Goal: Information Seeking & Learning: Learn about a topic

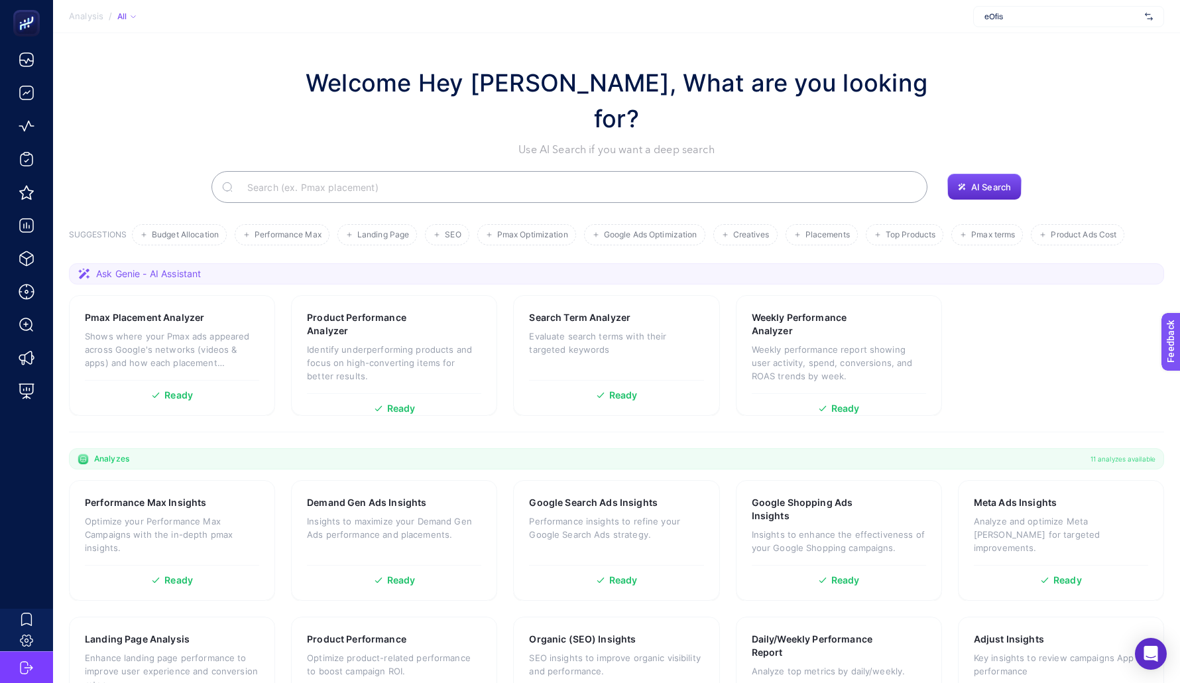
click at [978, 17] on div "eOfis" at bounding box center [1068, 16] width 191 height 21
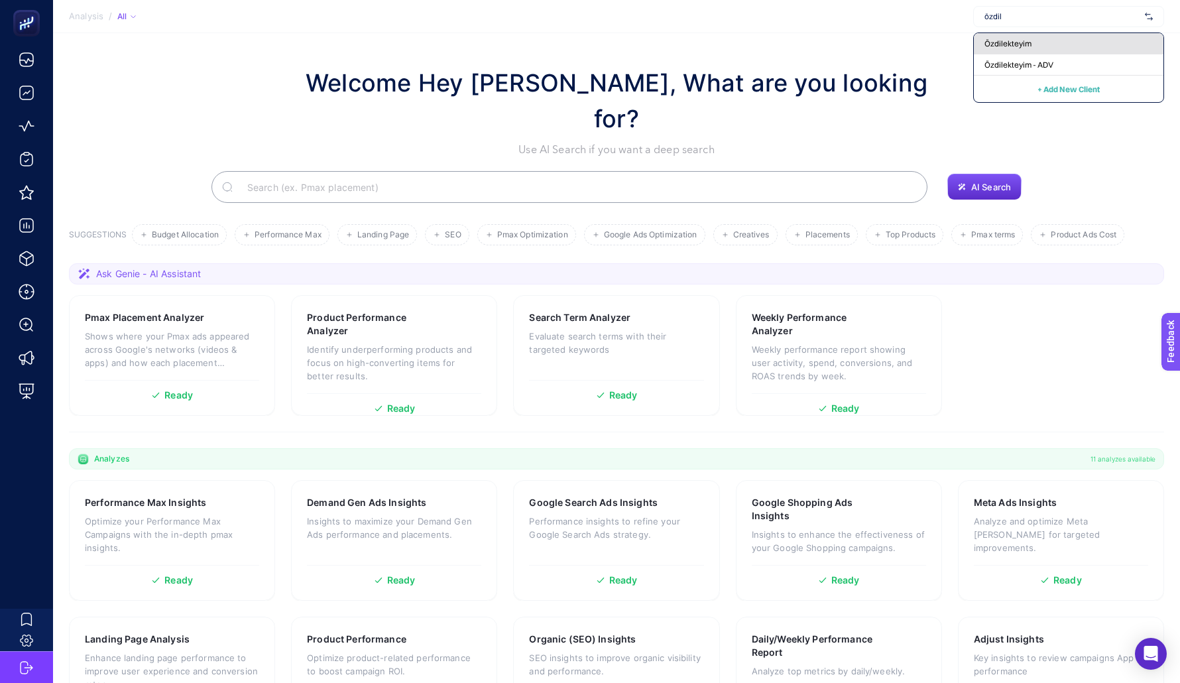
type input "özdil"
click at [985, 36] on div "Özdilekteyim" at bounding box center [1069, 43] width 190 height 21
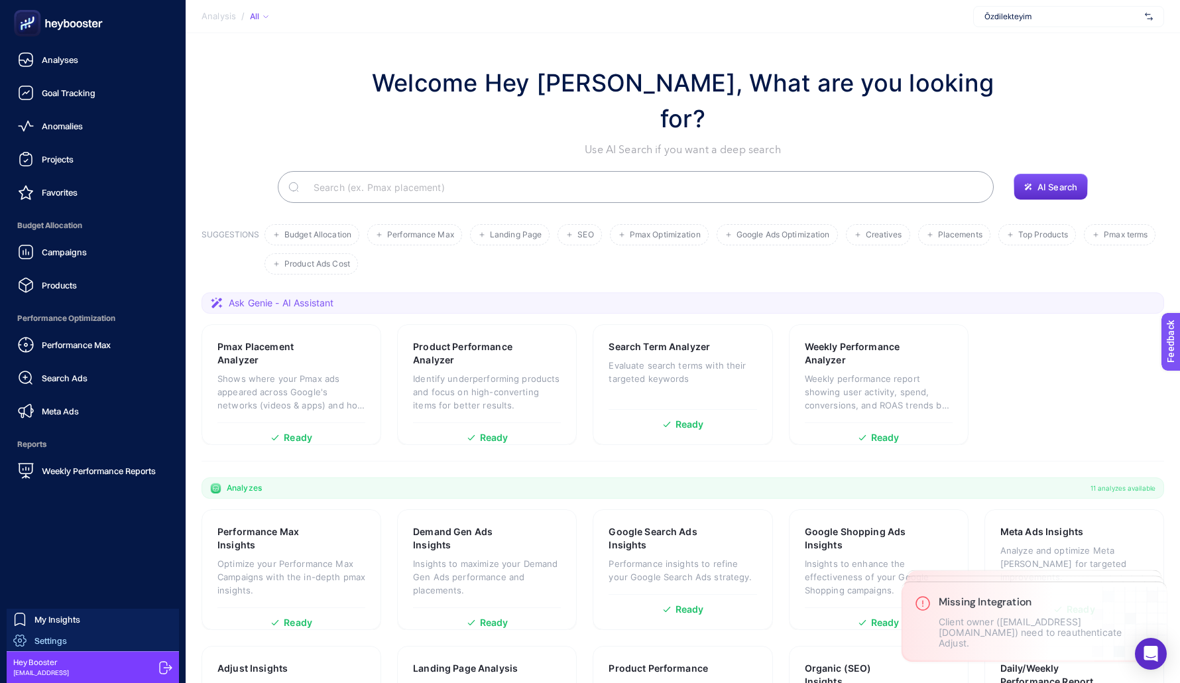
click at [175, 630] on link "Settings" at bounding box center [93, 640] width 172 height 21
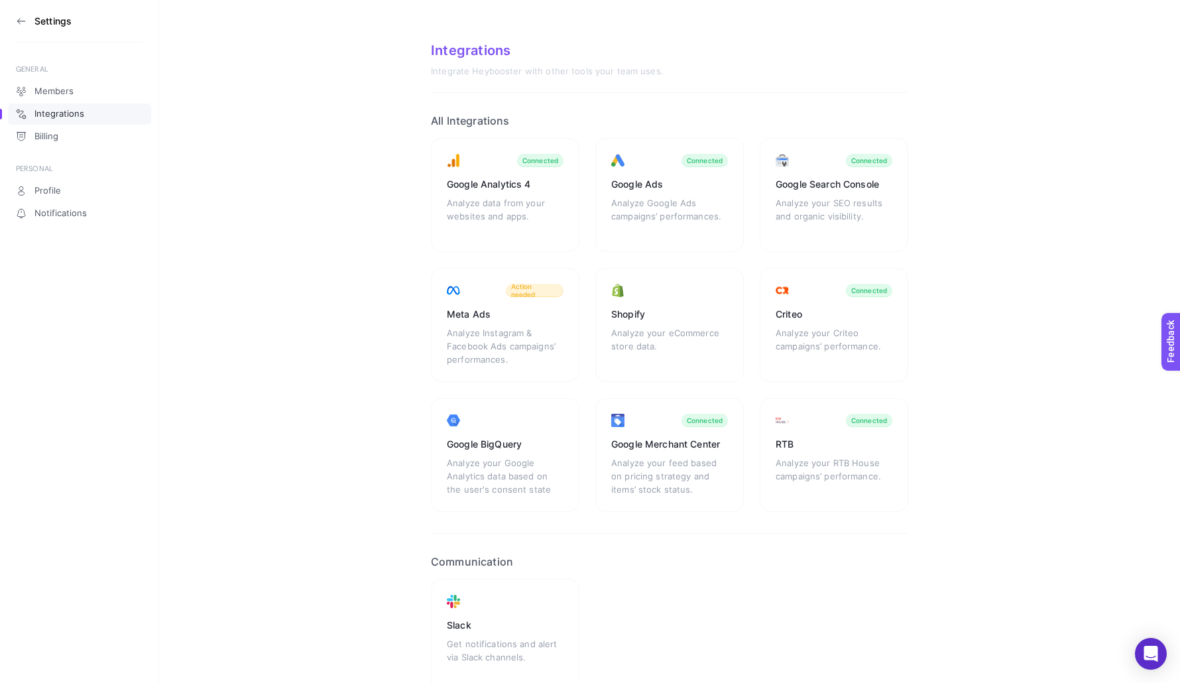
click at [23, 25] on icon at bounding box center [21, 21] width 11 height 11
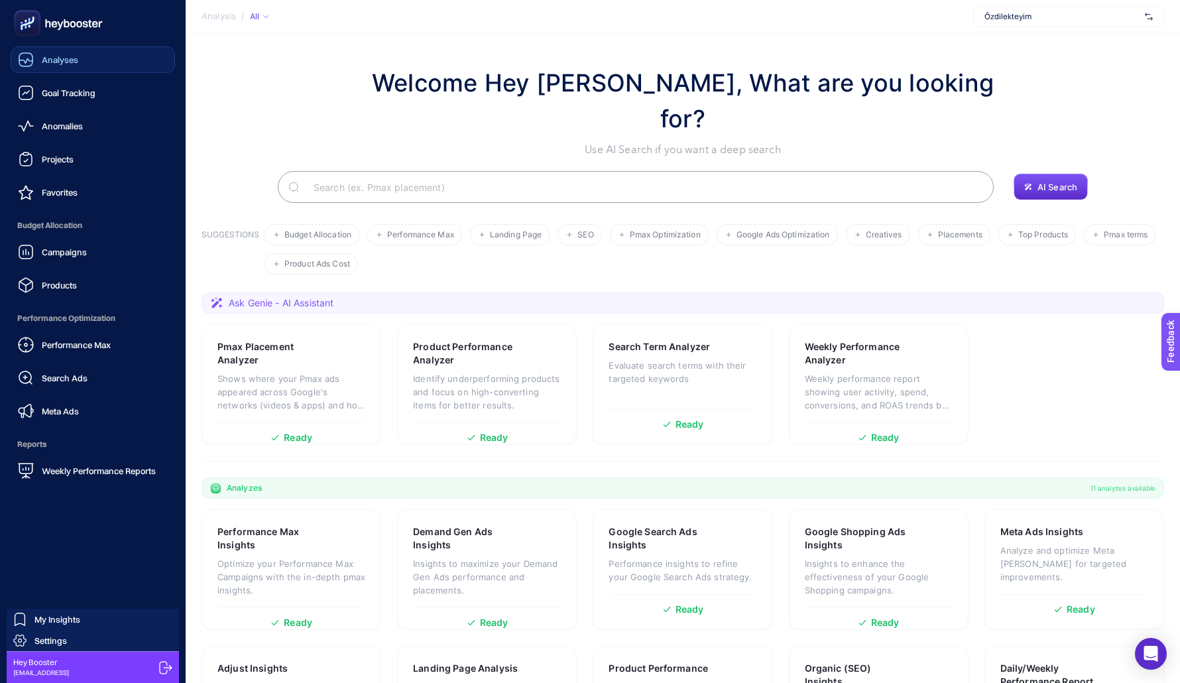
click at [103, 55] on link "Analyses" at bounding box center [93, 59] width 164 height 27
click at [80, 251] on span "Campaigns" at bounding box center [64, 252] width 45 height 11
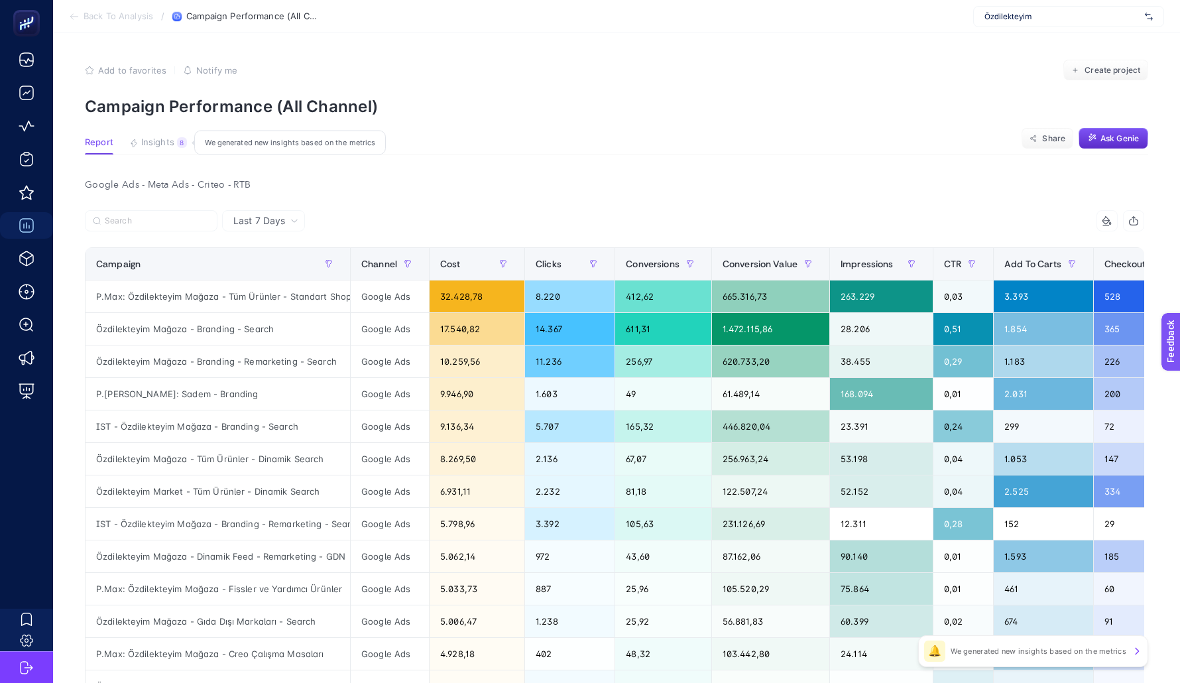
click at [162, 150] on button "Insights 8 We generated new insights based on the metrics" at bounding box center [158, 145] width 58 height 17
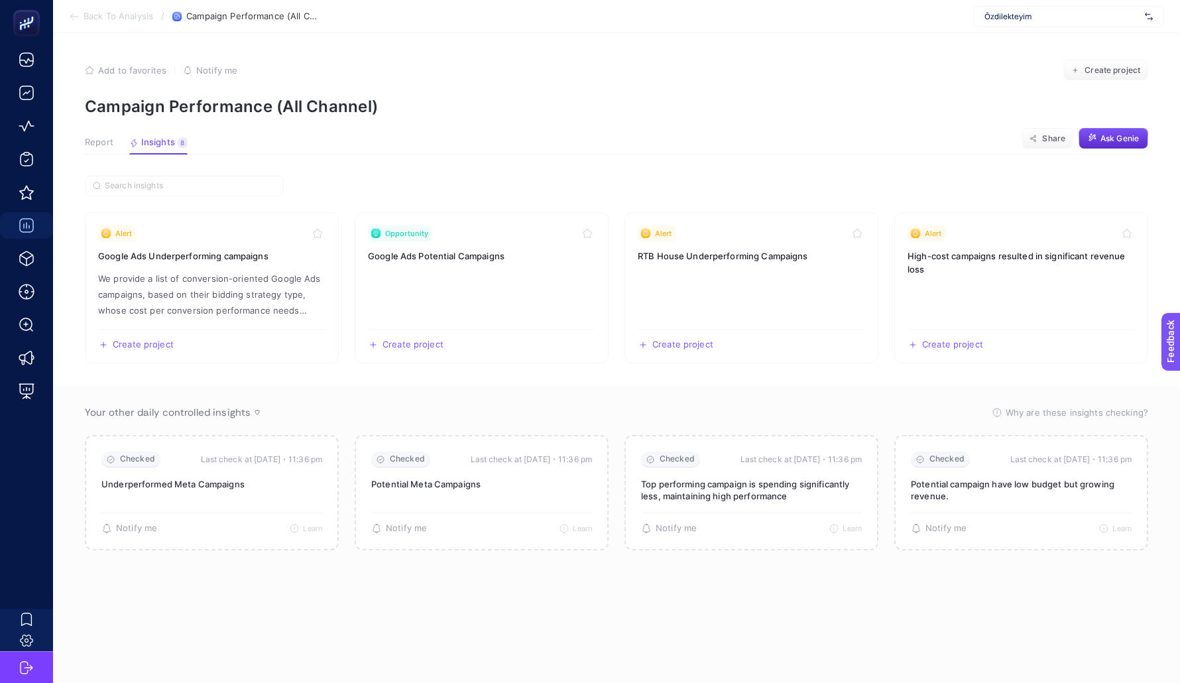
click at [113, 143] on div "Report Insights 8 We generated new insights based on the metrics" at bounding box center [136, 145] width 103 height 17
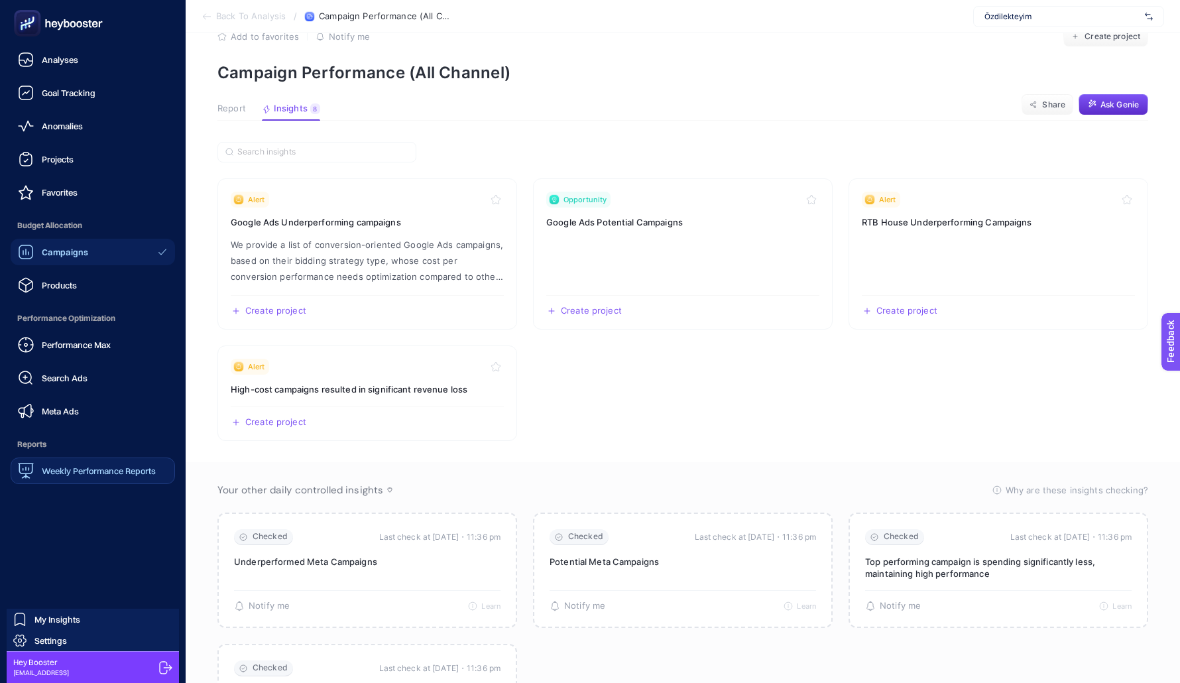
scroll to position [36, 0]
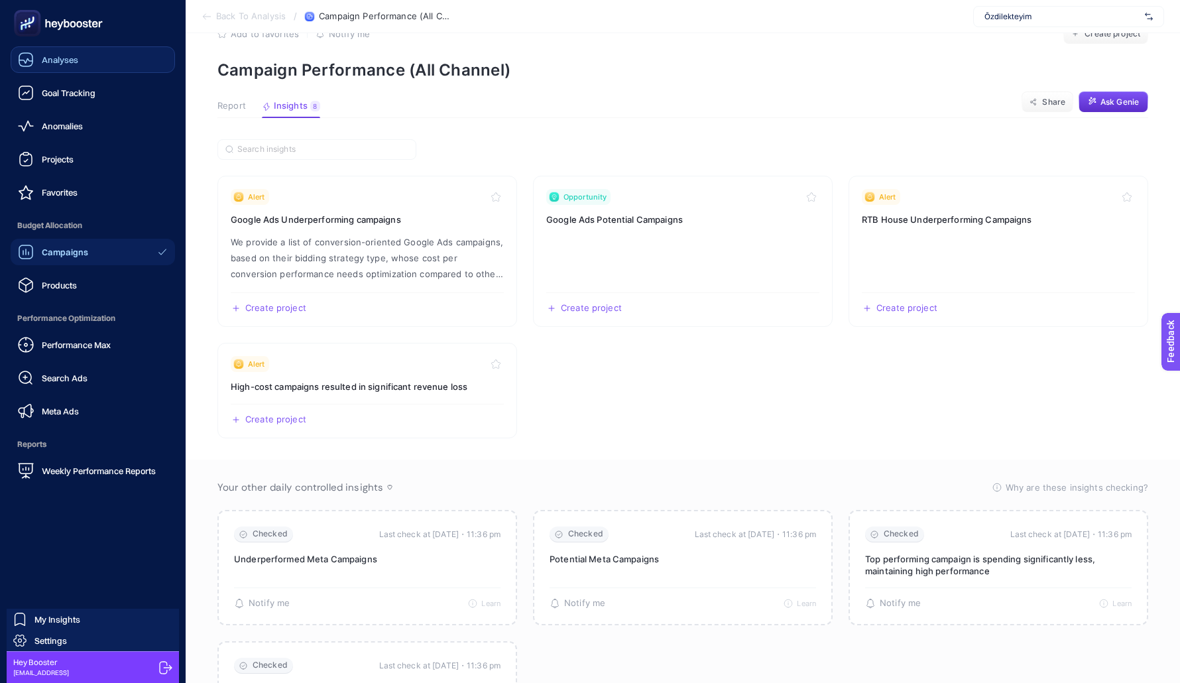
click at [52, 54] on span "Analyses" at bounding box center [60, 59] width 36 height 11
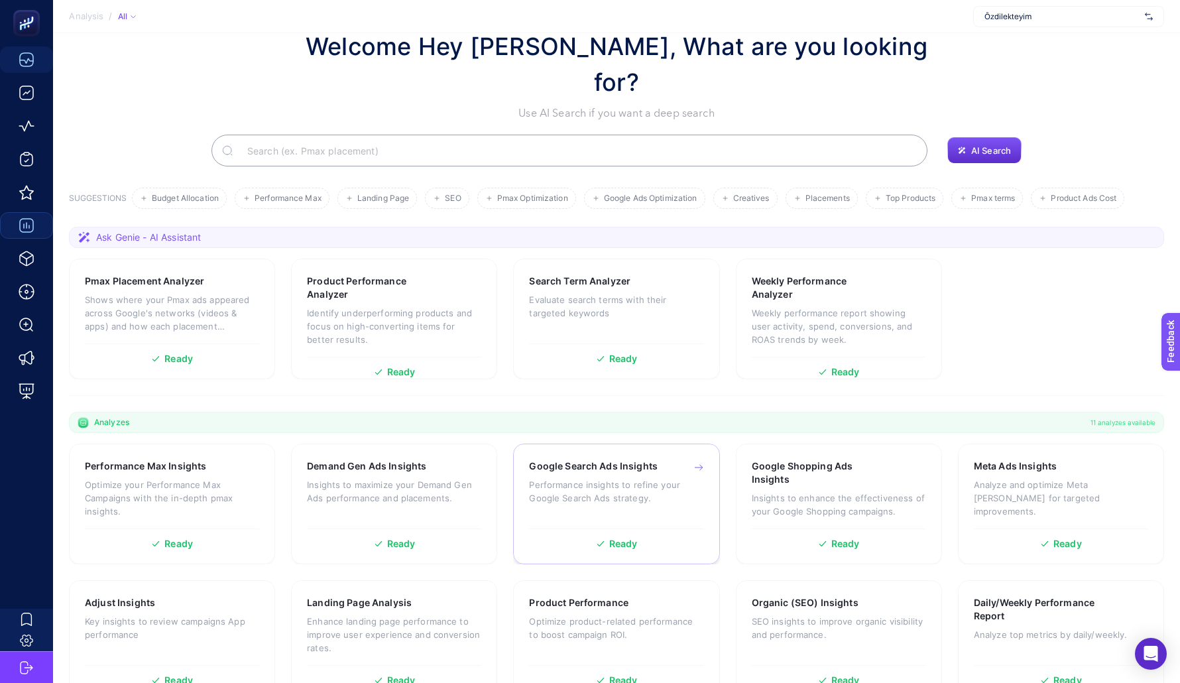
scroll to position [171, 0]
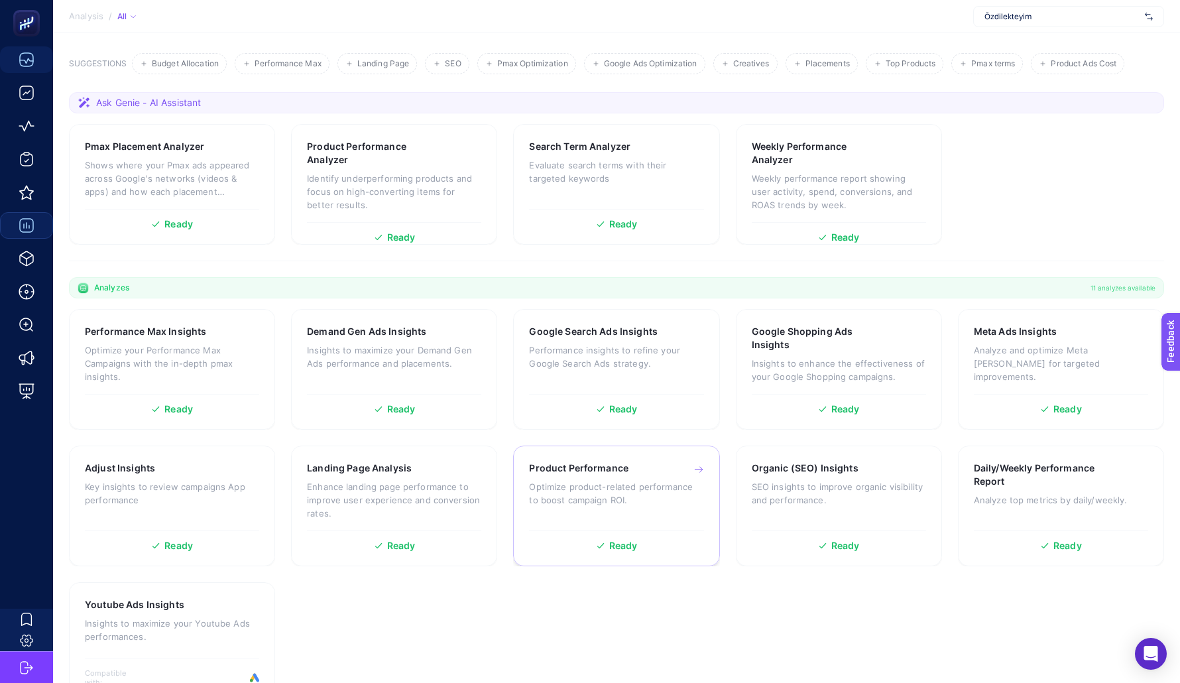
click at [579, 488] on div "Product Performance Optimize product-related performance to boost campaign ROI.…" at bounding box center [616, 505] width 206 height 121
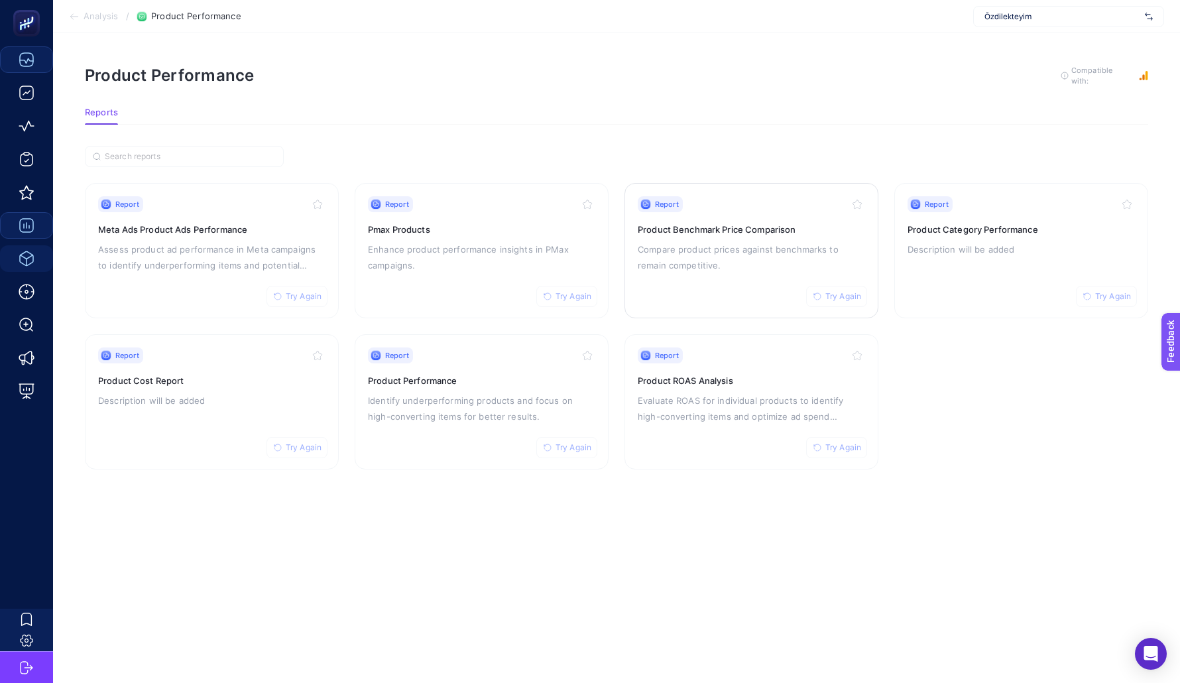
click at [667, 192] on link "Report Try Again Product Benchmark Price Comparison Compare product prices agai…" at bounding box center [751, 250] width 254 height 135
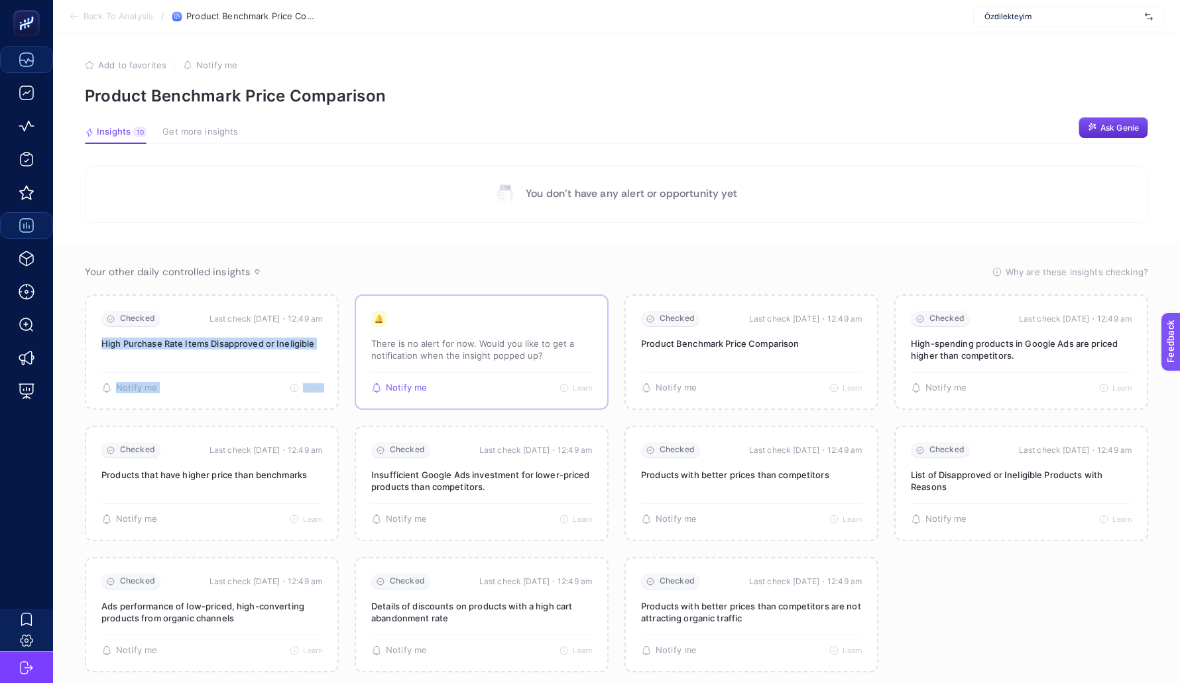
drag, startPoint x: 339, startPoint y: 322, endPoint x: 360, endPoint y: 317, distance: 21.7
click at [360, 317] on section "Checked Last check [DATE]・12:49 am High Purchase Rate Items Disapproved or Inel…" at bounding box center [616, 483] width 1063 height 378
click at [328, 217] on section "You don’t have any alert or opportunity yet" at bounding box center [616, 193] width 1063 height 57
click at [349, 180] on section "You don’t have any alert or opportunity yet" at bounding box center [616, 193] width 1063 height 57
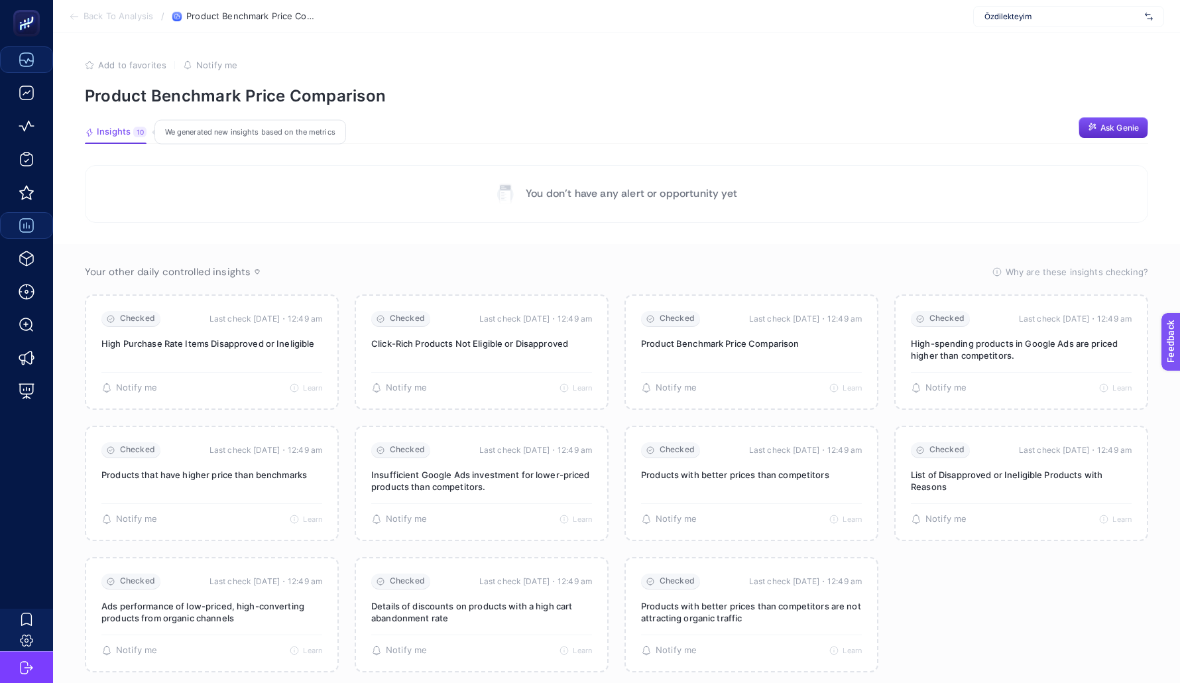
click at [125, 131] on span "Insights" at bounding box center [114, 132] width 34 height 11
click at [241, 215] on section "You don’t have any alert or opportunity yet" at bounding box center [616, 193] width 1063 height 57
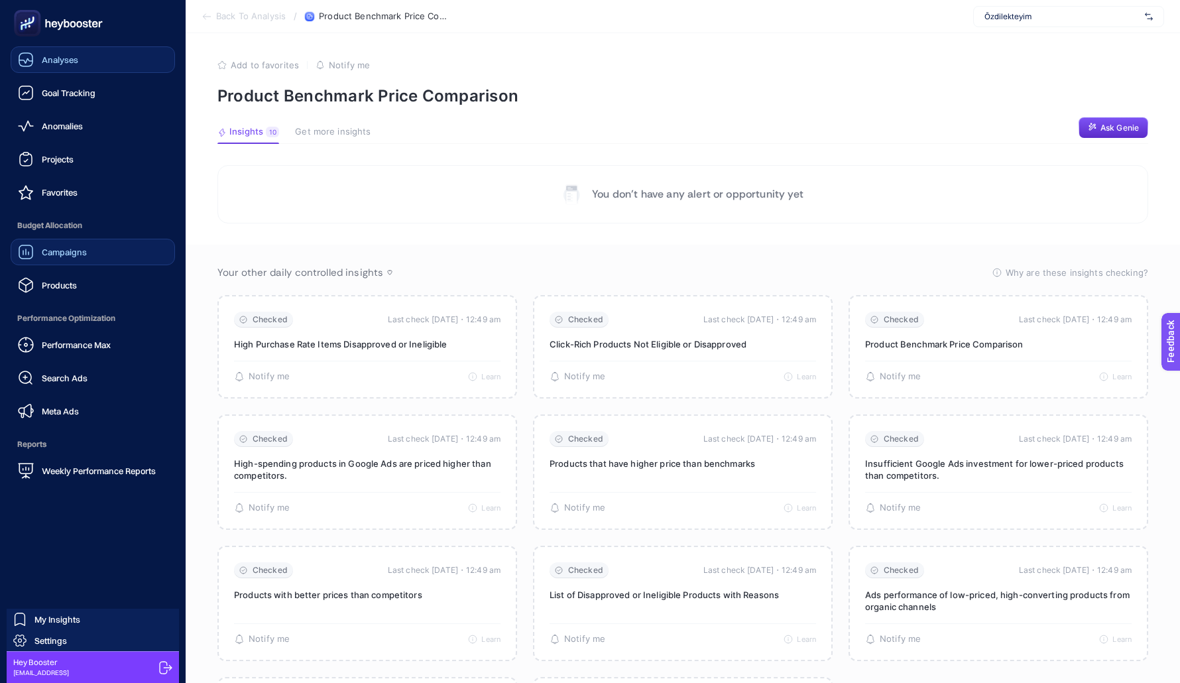
click at [61, 247] on span "Campaigns" at bounding box center [64, 252] width 45 height 11
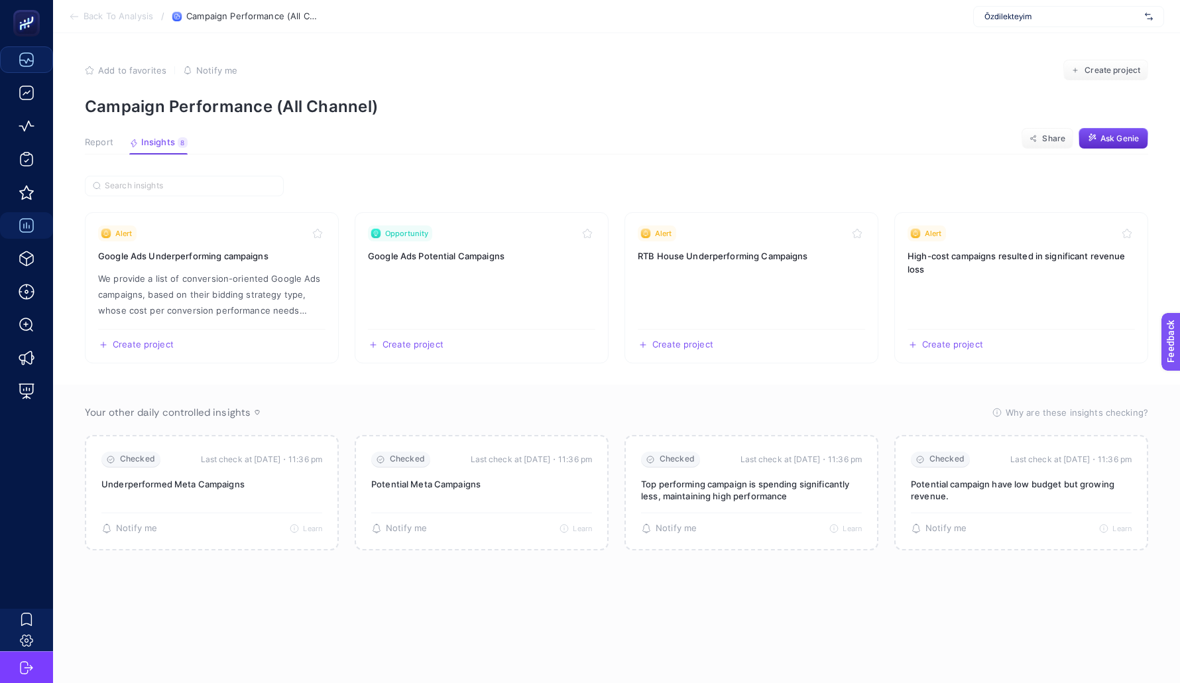
click at [102, 143] on span "Report" at bounding box center [99, 142] width 29 height 11
click at [158, 149] on button "Insights 8 We generated new insights based on the metrics" at bounding box center [158, 145] width 58 height 17
click at [1021, 19] on span "Özdilekteyim" at bounding box center [1061, 16] width 155 height 11
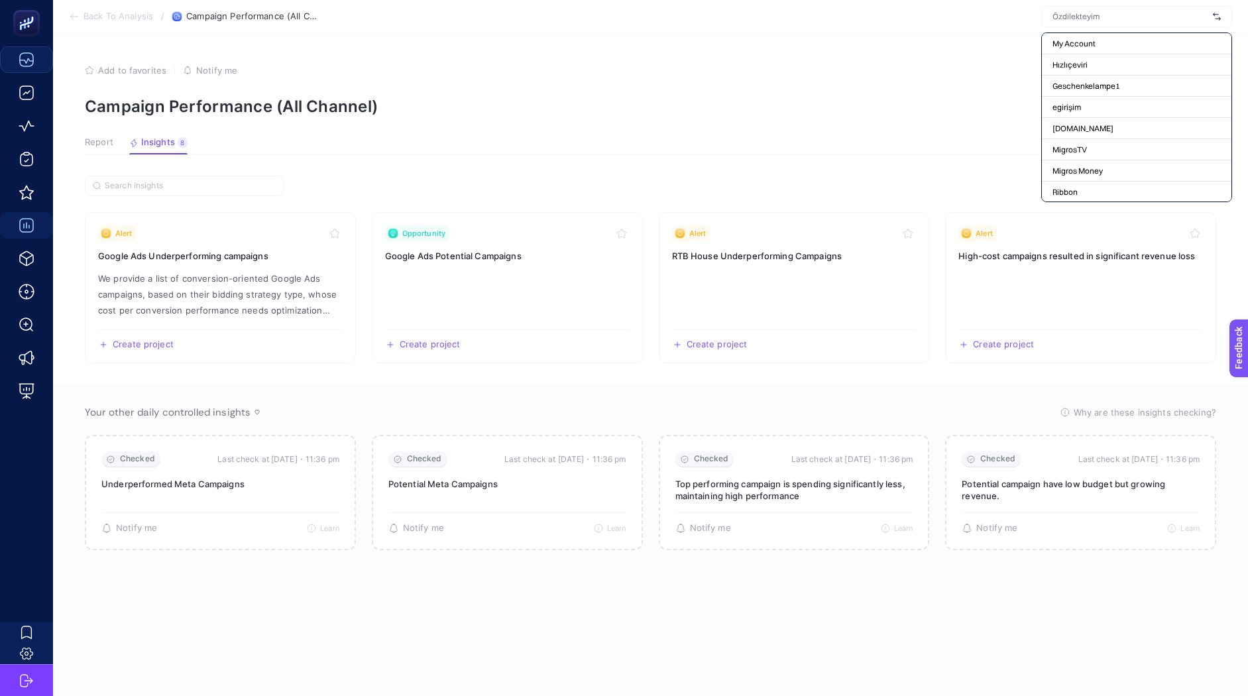
click at [1064, 19] on input "text" at bounding box center [1130, 16] width 155 height 11
click at [966, 40] on article "Add to favorites false Notify me Create project Campaign Performance (All Chann…" at bounding box center [650, 364] width 1195 height 663
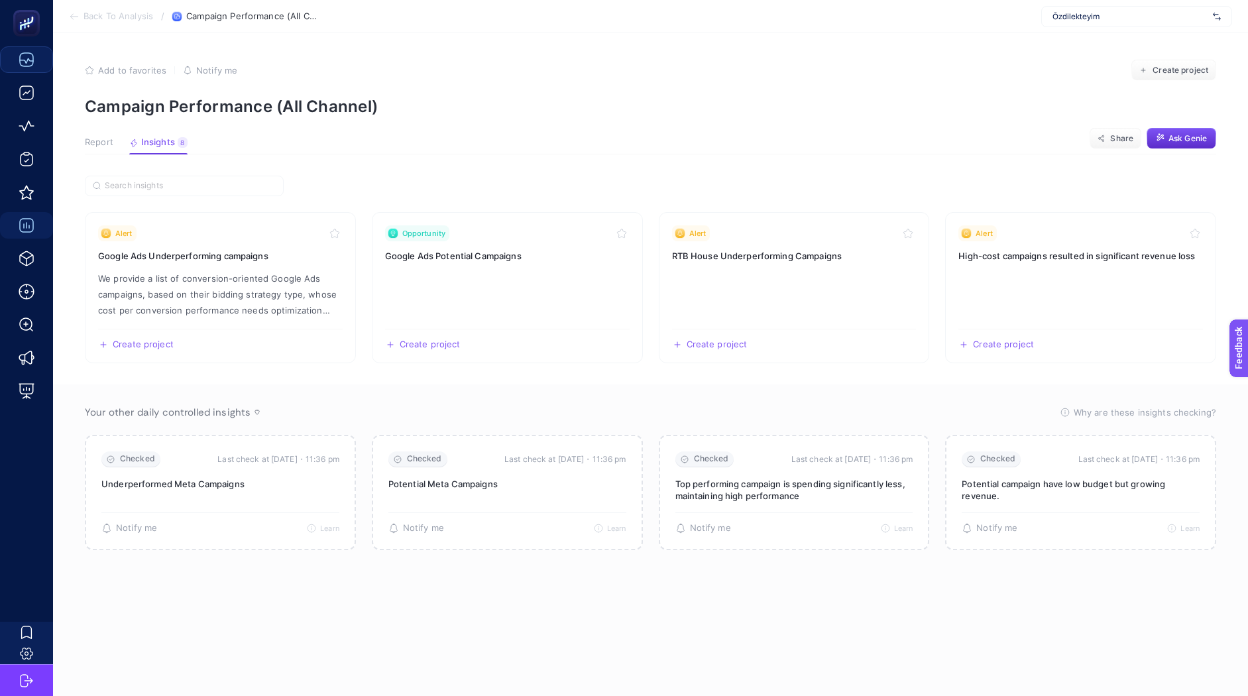
click at [1068, 9] on div "Özdilekteyim" at bounding box center [1136, 16] width 191 height 21
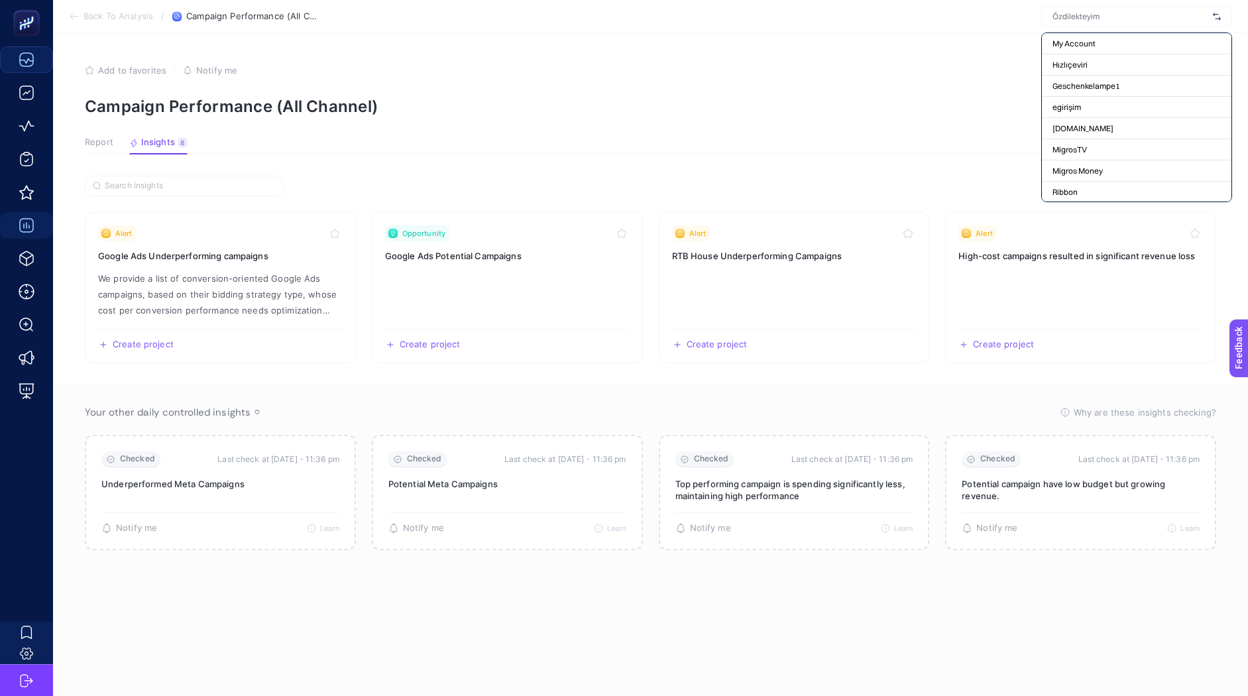
click at [1063, 15] on input "text" at bounding box center [1130, 16] width 155 height 11
click at [977, 60] on div "Add to favorites false Notify me Create project" at bounding box center [650, 70] width 1131 height 21
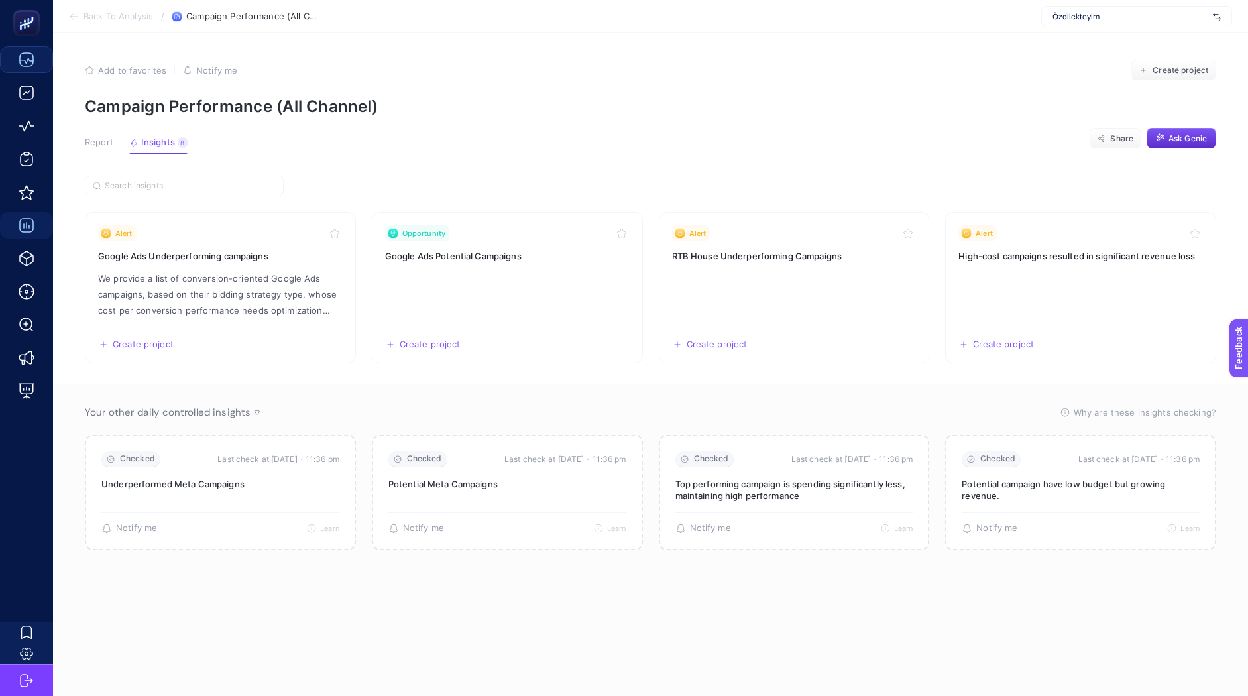
click at [100, 150] on button "Report" at bounding box center [99, 145] width 29 height 17
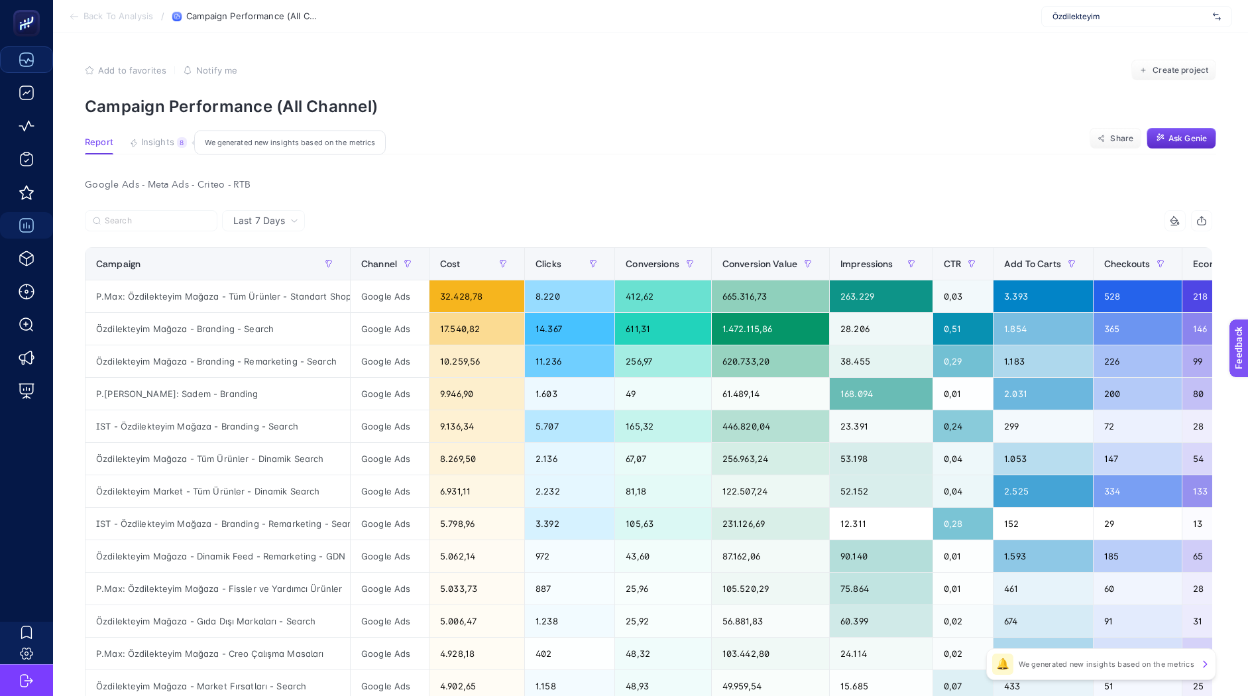
click at [166, 151] on button "Insights 8 We generated new insights based on the metrics" at bounding box center [158, 145] width 58 height 17
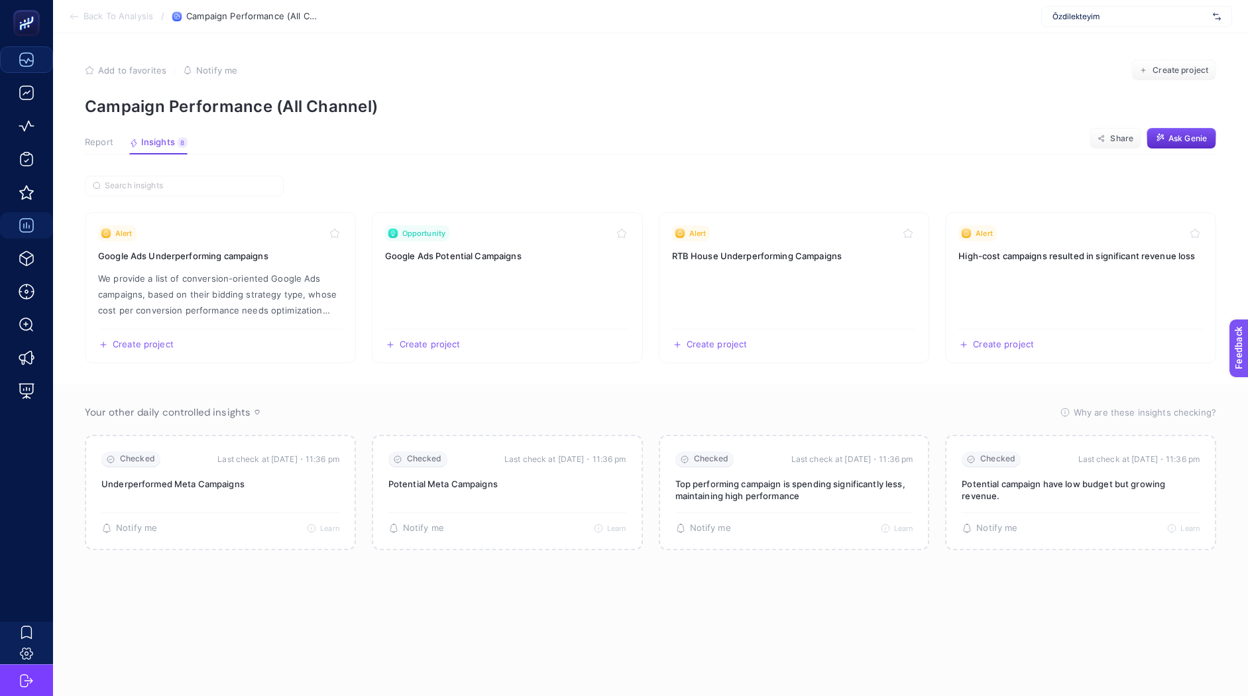
click at [363, 302] on section "Alert Google Ads Underperforming campaigns We provide a list of conversion-orie…" at bounding box center [650, 287] width 1131 height 151
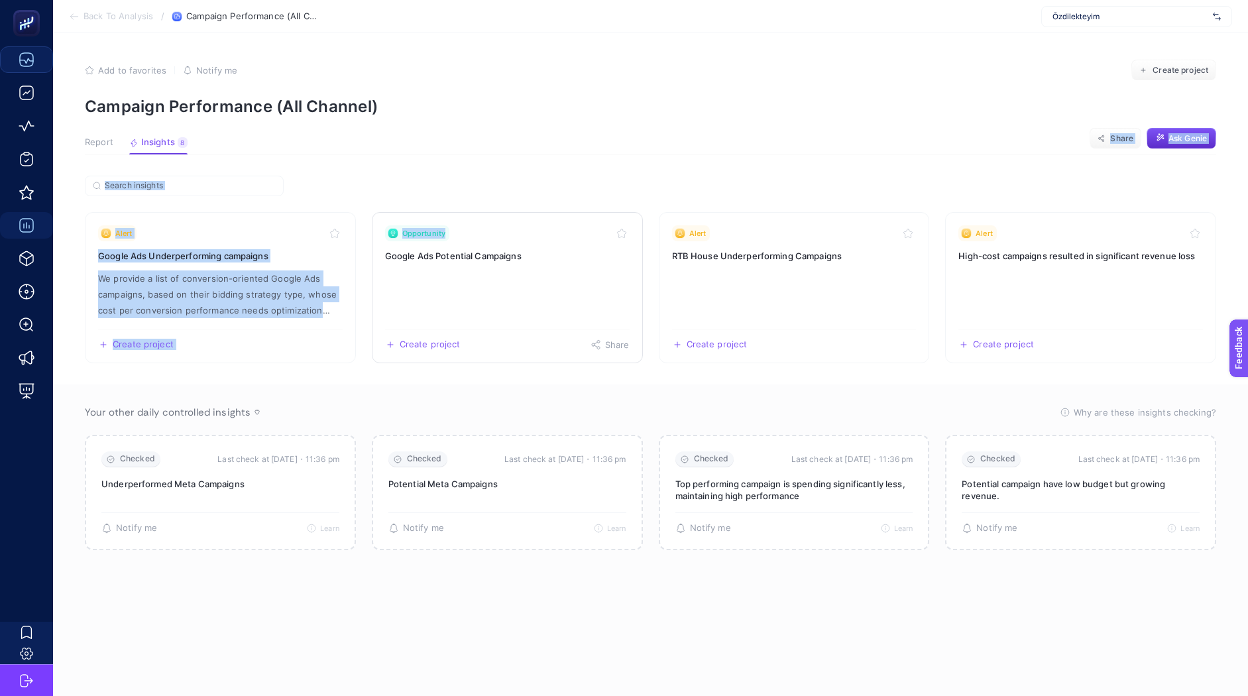
drag, startPoint x: 363, startPoint y: 150, endPoint x: 400, endPoint y: 241, distance: 98.1
click at [400, 241] on article "Add to favorites false Notify me Create project Campaign Performance (All Chann…" at bounding box center [650, 364] width 1195 height 663
click at [365, 192] on section "Alert Google Ads Underperforming campaigns We provide a list of conversion-orie…" at bounding box center [650, 423] width 1131 height 494
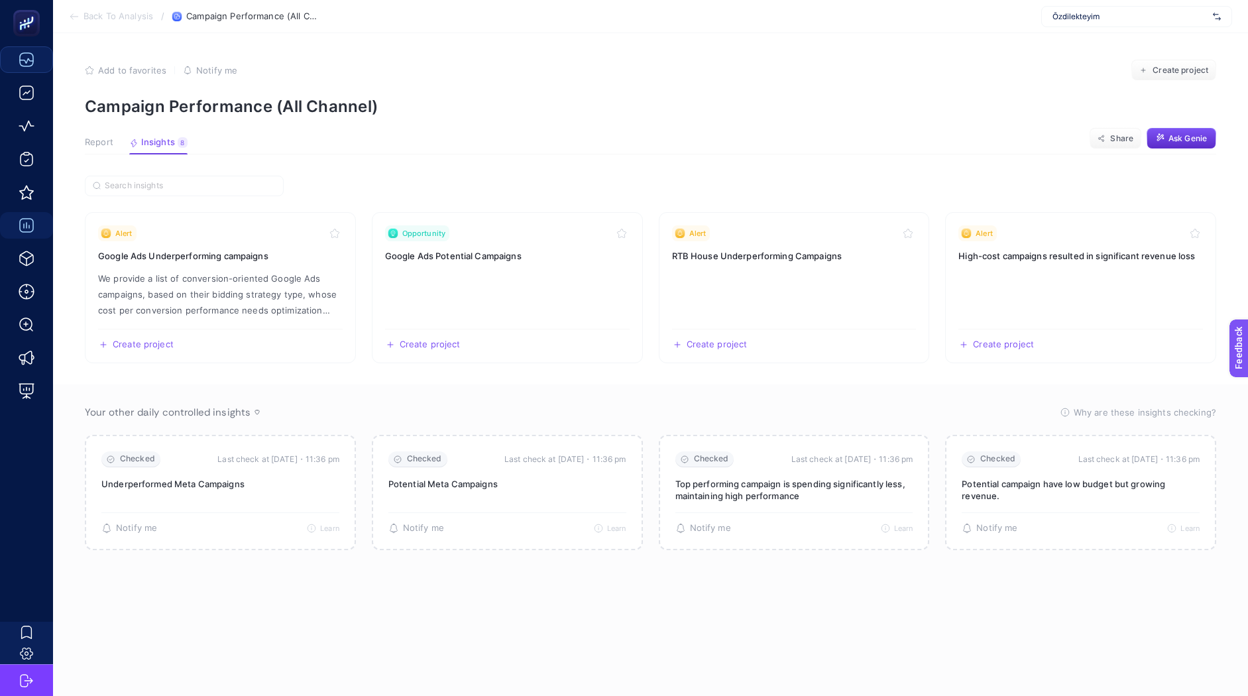
click at [99, 144] on span "Report" at bounding box center [99, 142] width 29 height 11
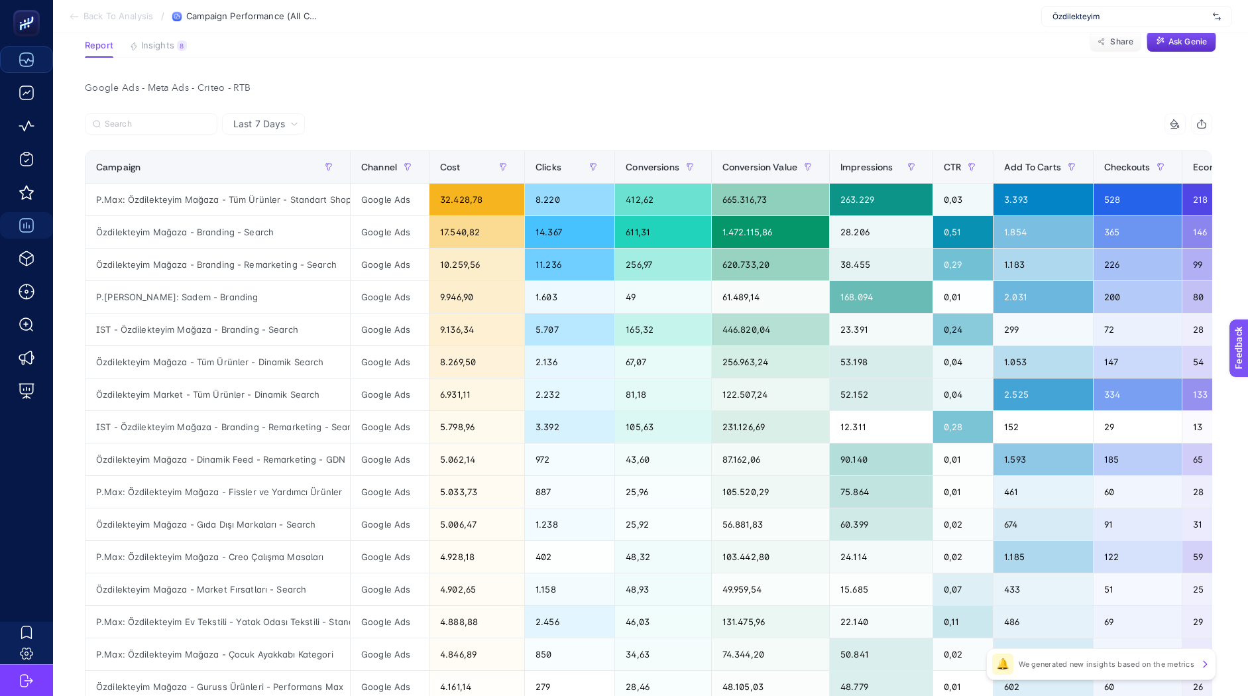
scroll to position [99, 0]
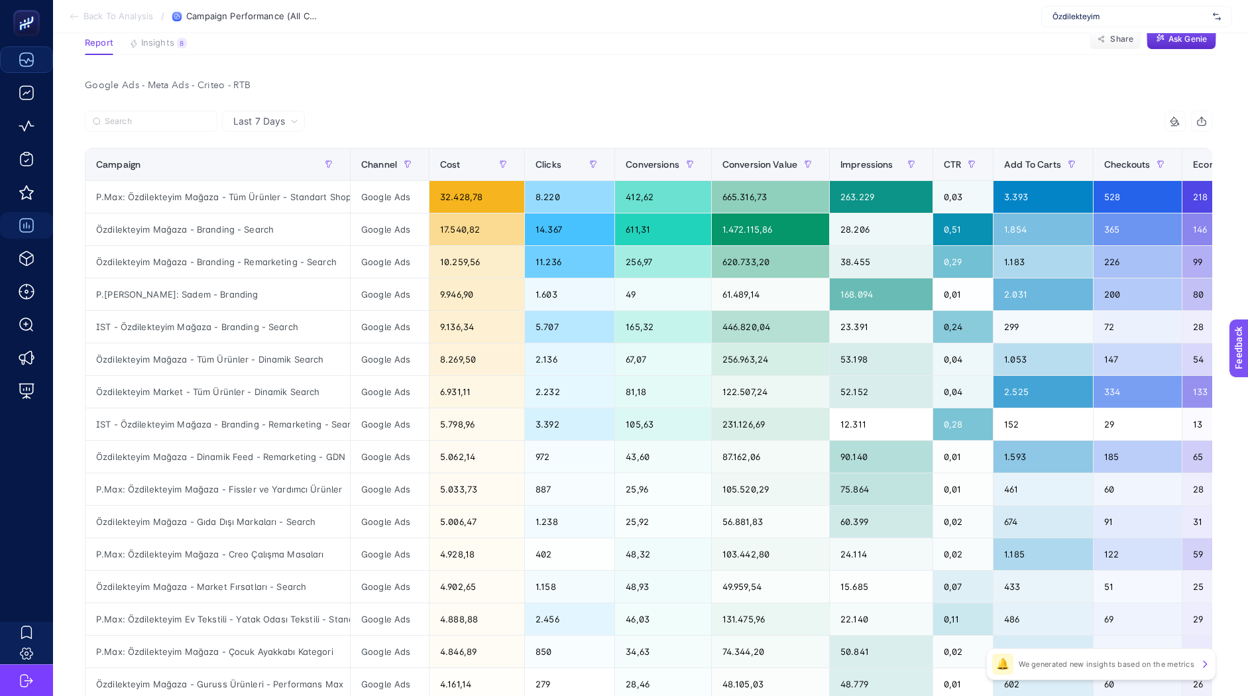
click at [795, 70] on article "Add to favorites false Notify me Create project Campaign Performance (All Chann…" at bounding box center [650, 469] width 1195 height 1070
click at [1064, 4] on section "Back To Analysis / Campaign Performance (All Channel) Özdilekteyim" at bounding box center [650, 16] width 1195 height 33
click at [1062, 22] on div "Özdilekteyim" at bounding box center [1136, 16] width 191 height 21
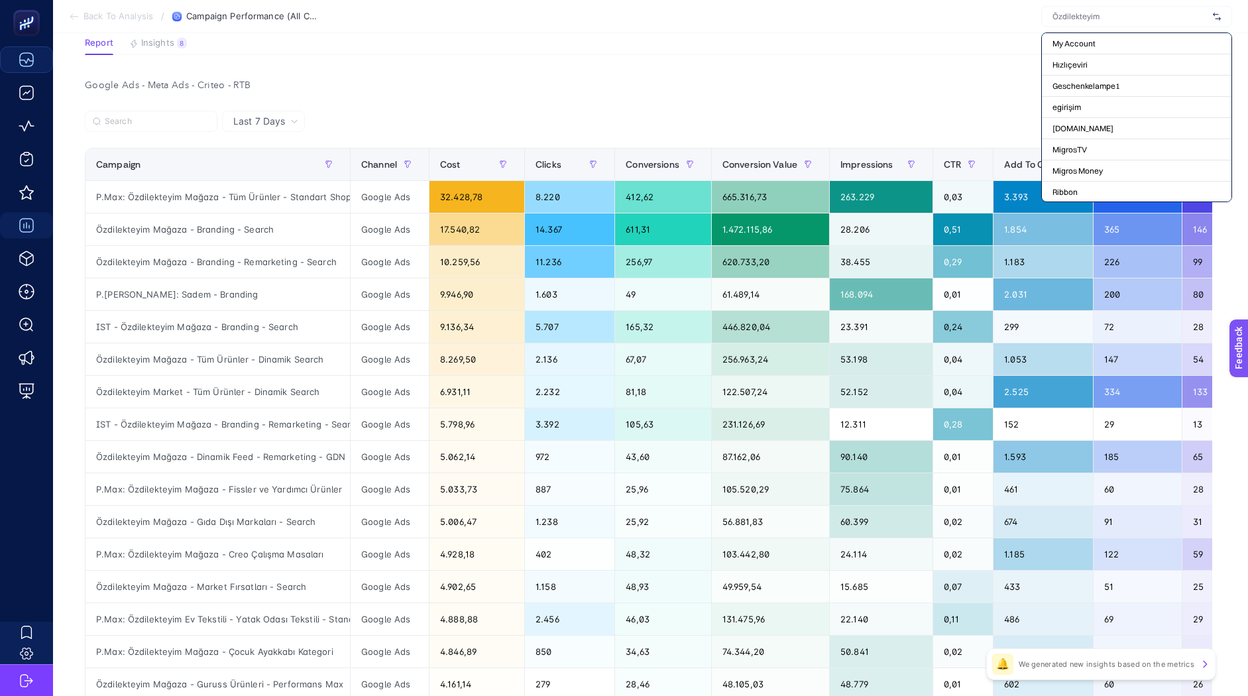
click at [1063, 20] on input "text" at bounding box center [1130, 16] width 155 height 11
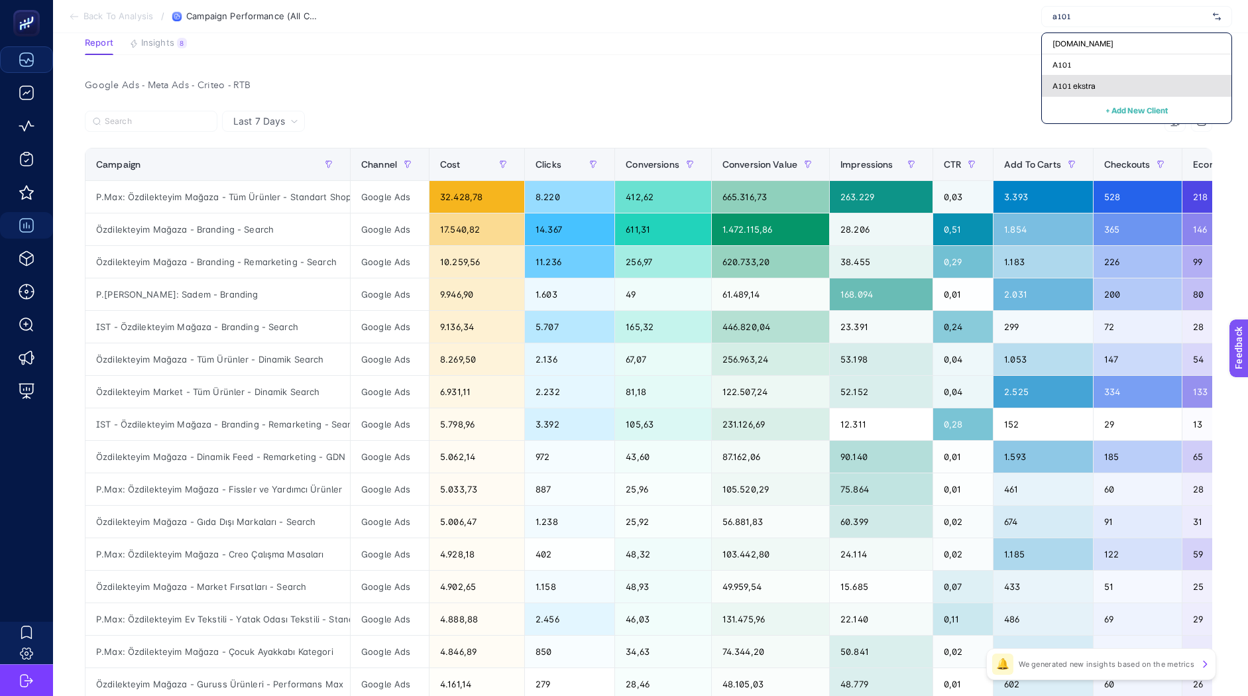
type input "a101"
click at [1062, 81] on span "A101 ekstra" at bounding box center [1074, 86] width 43 height 11
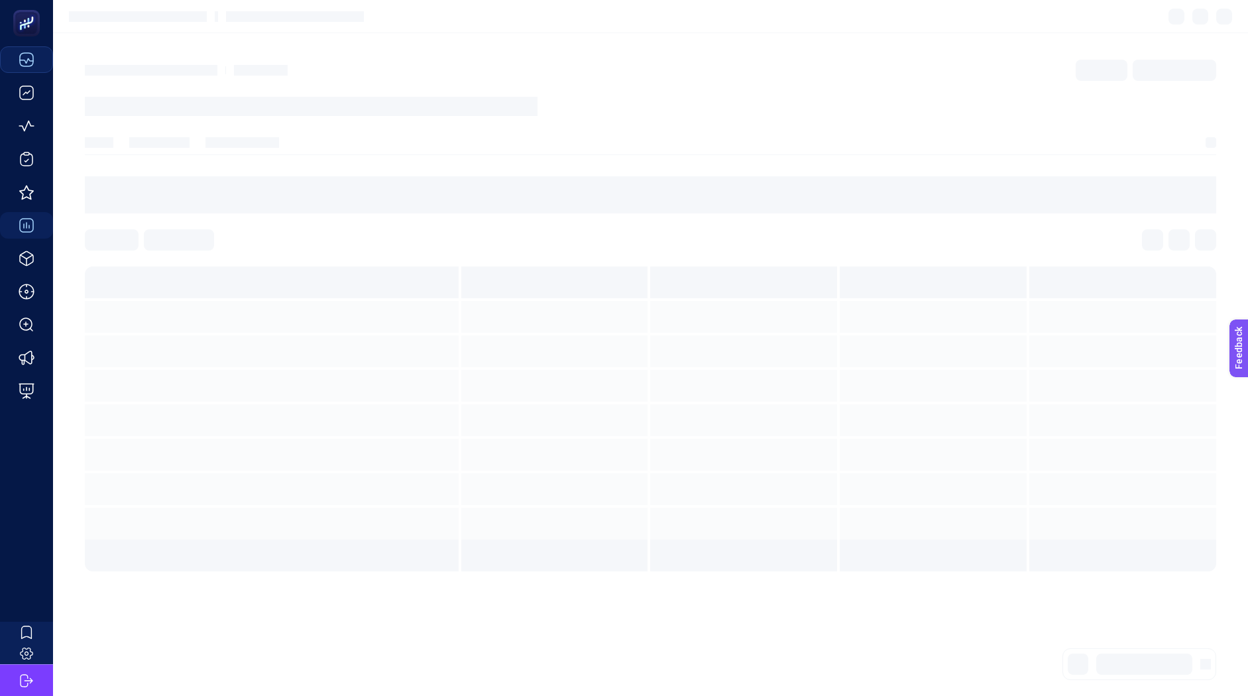
scroll to position [0, 0]
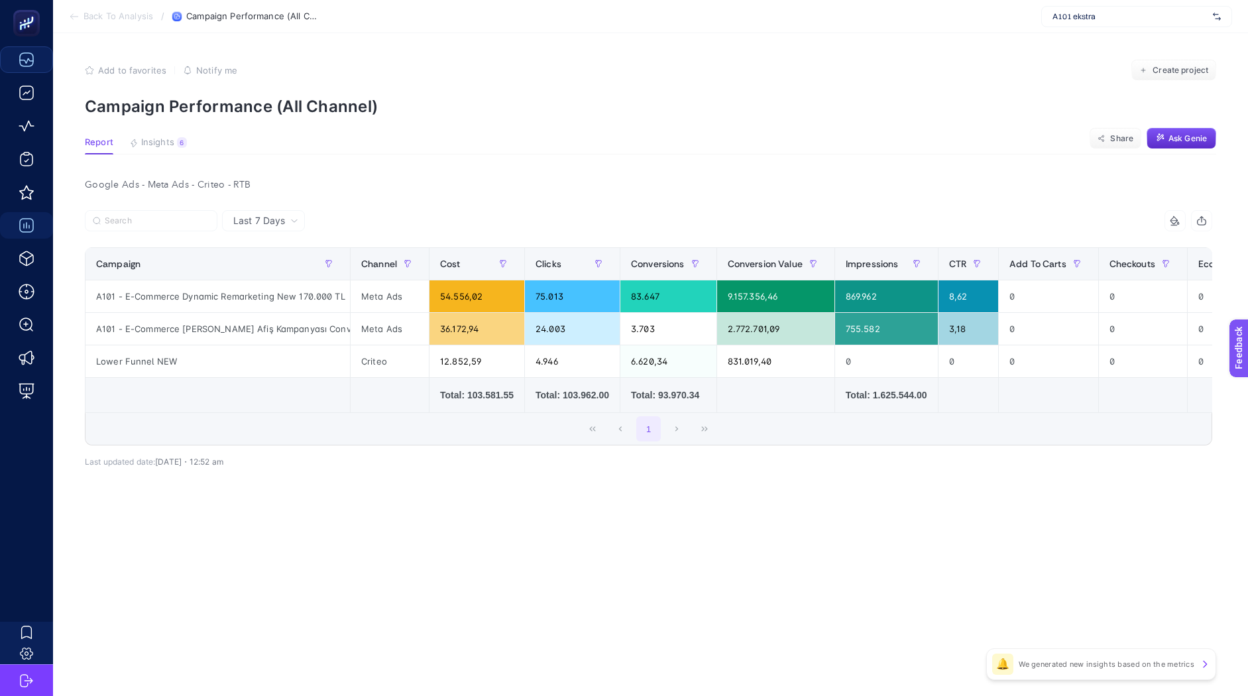
click at [1081, 25] on div "A101 ekstra" at bounding box center [1136, 16] width 191 height 21
type input "a101"
click at [445, 95] on section "Add to favorites false Notify me Create project Campaign Performance (All Chann…" at bounding box center [650, 88] width 1131 height 56
click at [1126, 22] on div "A101 ekstra" at bounding box center [1136, 16] width 191 height 21
type input "a101"
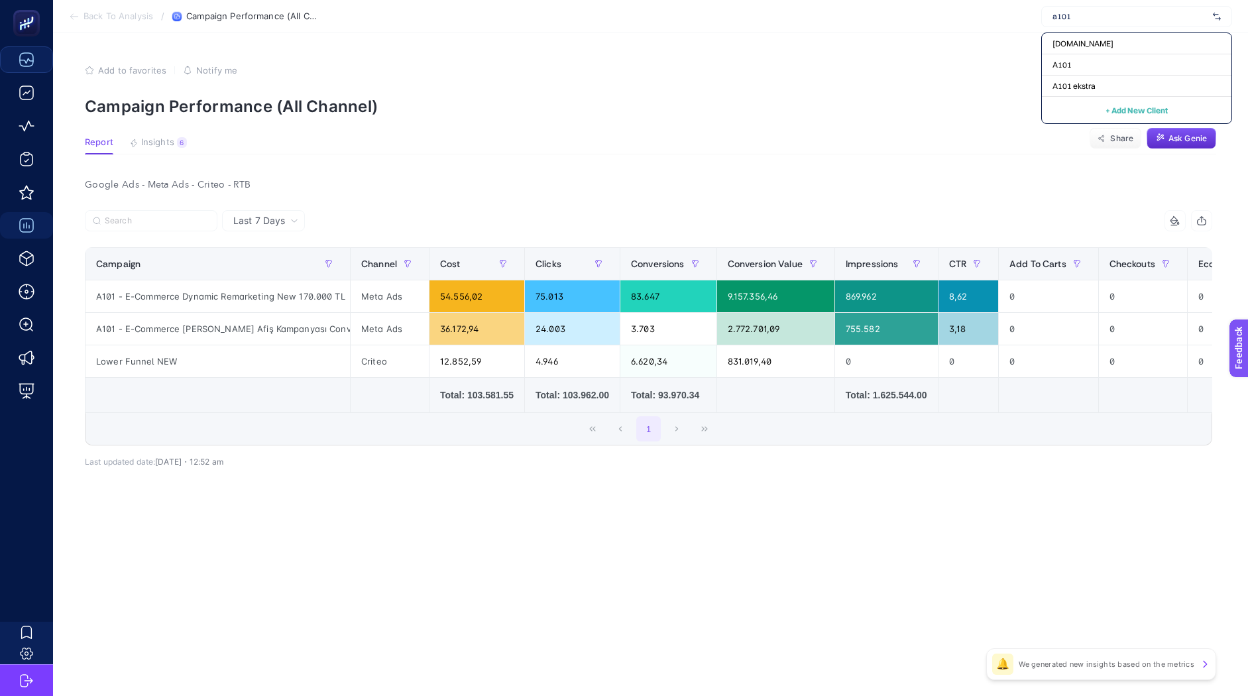
click at [1140, 107] on span "+ Add New Client" at bounding box center [1137, 110] width 62 height 10
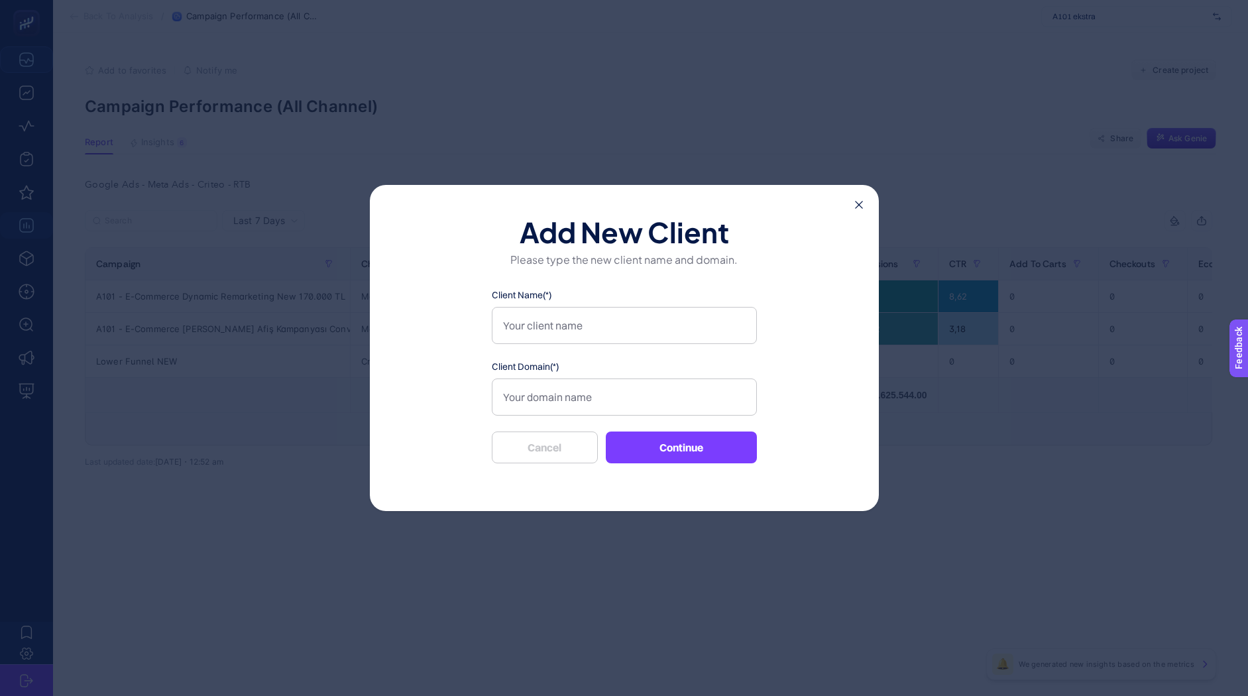
click at [860, 203] on icon at bounding box center [859, 205] width 8 height 8
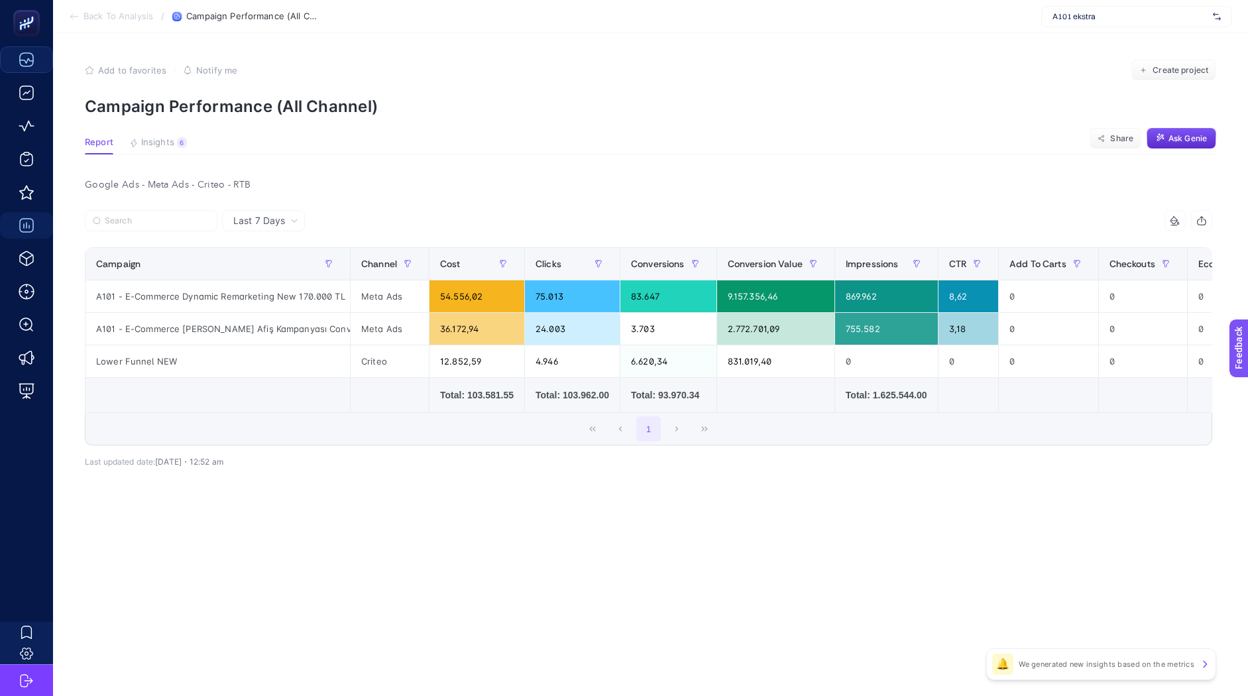
click at [631, 139] on section "Report Insights 6 We generated new insights based on the metrics Share Ask [PER…" at bounding box center [650, 145] width 1131 height 17
click at [154, 154] on section "Report Insights 6 We generated new insights based on the metrics Share Ask [PER…" at bounding box center [650, 145] width 1131 height 17
click at [153, 147] on span "Insights" at bounding box center [157, 142] width 33 height 11
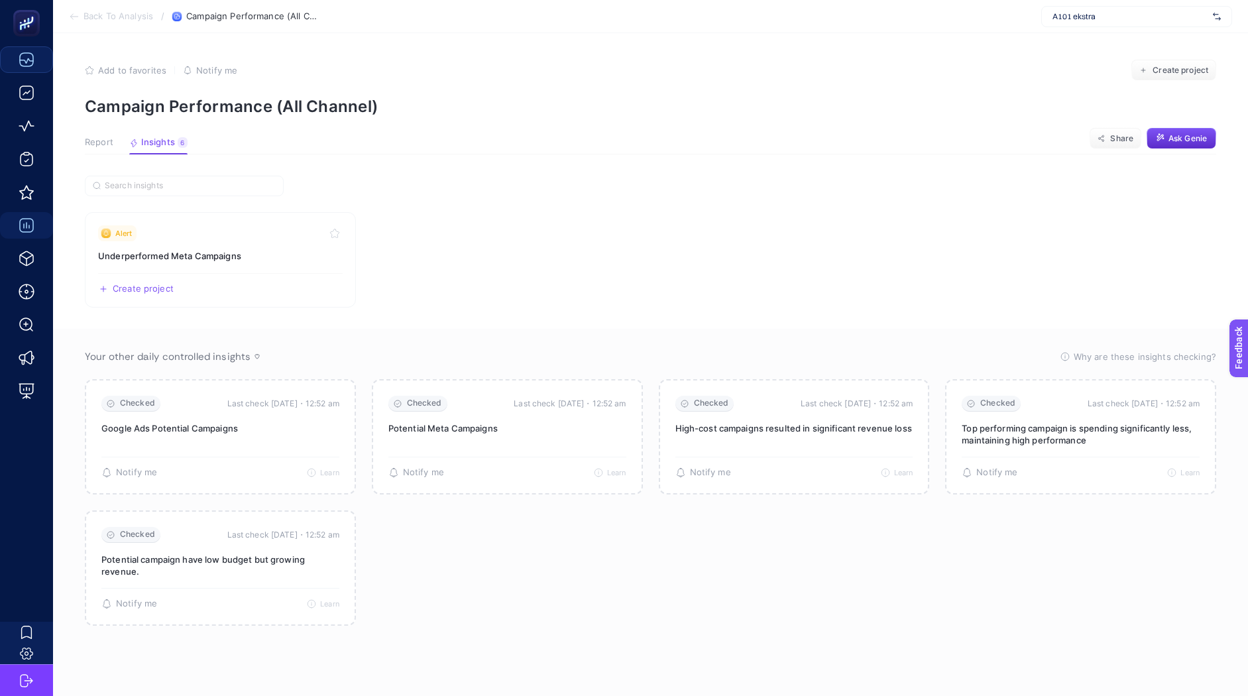
click at [99, 146] on span "Report" at bounding box center [99, 142] width 29 height 11
